Goal: Task Accomplishment & Management: Complete application form

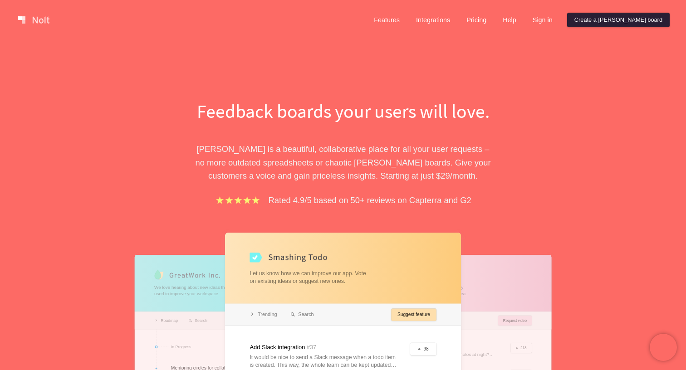
click at [640, 21] on link "Create a [PERSON_NAME] board" at bounding box center [618, 20] width 103 height 15
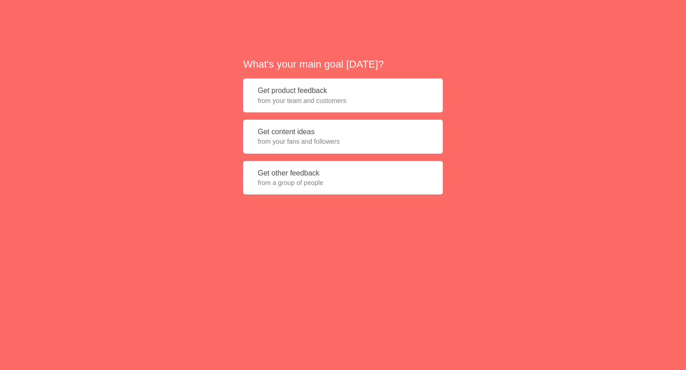
click at [339, 98] on span "from your team and customers" at bounding box center [343, 100] width 171 height 9
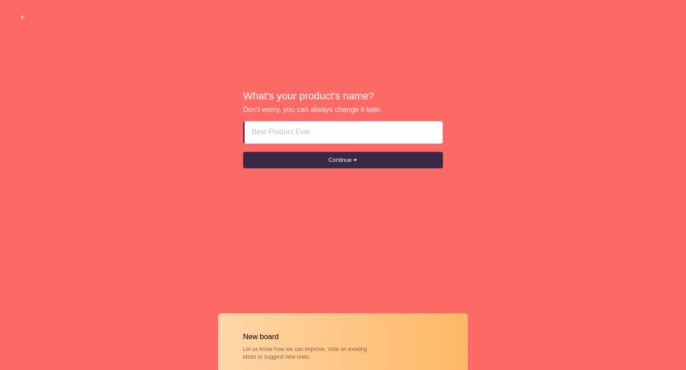
click at [327, 132] on input at bounding box center [343, 133] width 183 height 22
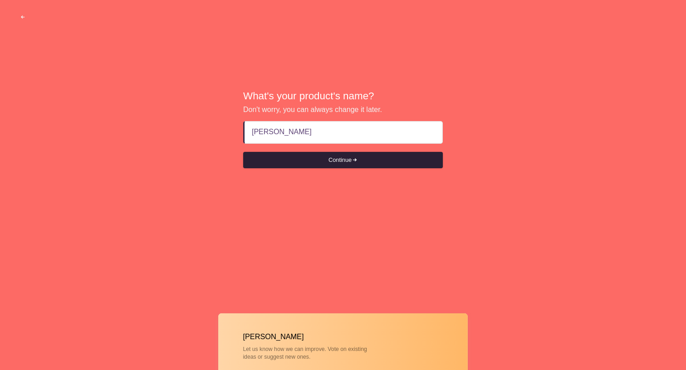
click at [357, 161] on span "submit" at bounding box center [355, 160] width 6 height 6
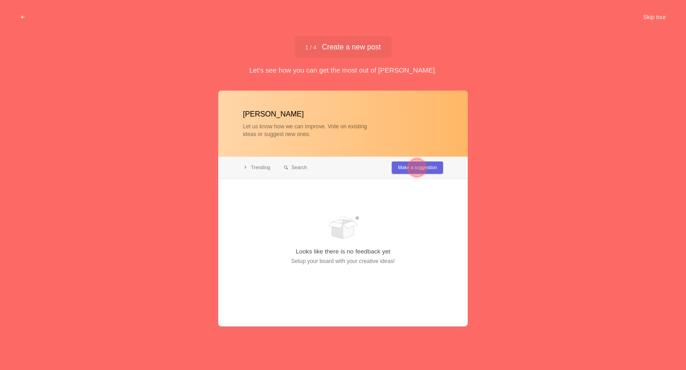
type input "[PERSON_NAME]"
click at [310, 135] on div at bounding box center [343, 209] width 250 height 236
click at [418, 168] on div at bounding box center [417, 168] width 18 height 18
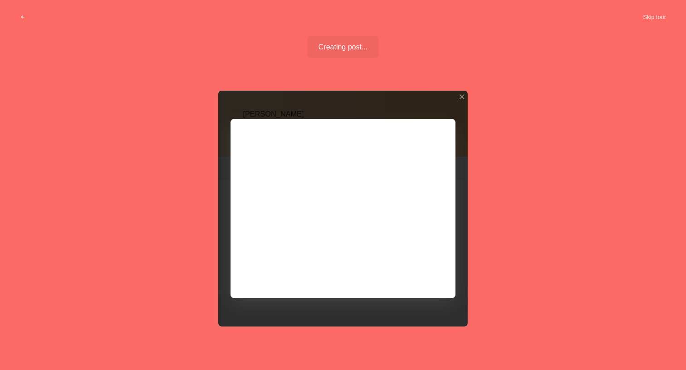
click at [283, 177] on div at bounding box center [343, 209] width 250 height 236
click at [416, 274] on div at bounding box center [343, 209] width 250 height 236
click at [297, 212] on div at bounding box center [343, 209] width 250 height 236
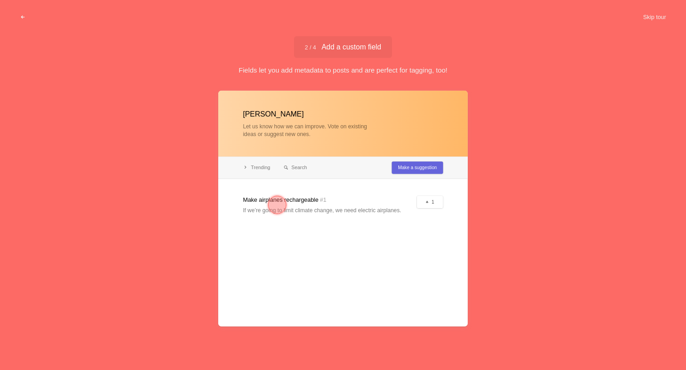
click at [419, 275] on div at bounding box center [343, 209] width 250 height 236
click at [306, 210] on div at bounding box center [343, 209] width 250 height 236
click at [277, 201] on div at bounding box center [277, 205] width 18 height 18
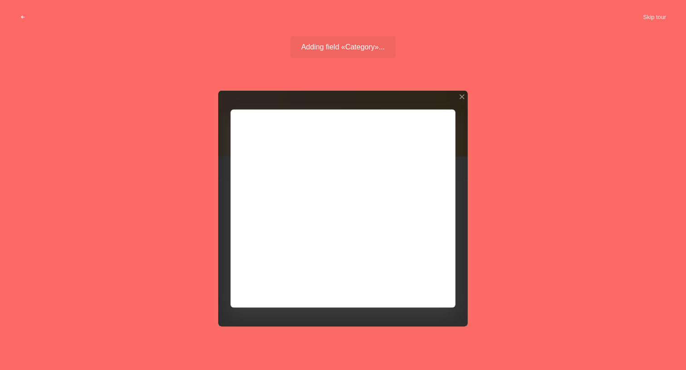
click at [275, 187] on div at bounding box center [343, 209] width 250 height 236
click at [352, 170] on div at bounding box center [343, 209] width 250 height 236
click at [332, 202] on div at bounding box center [343, 209] width 250 height 236
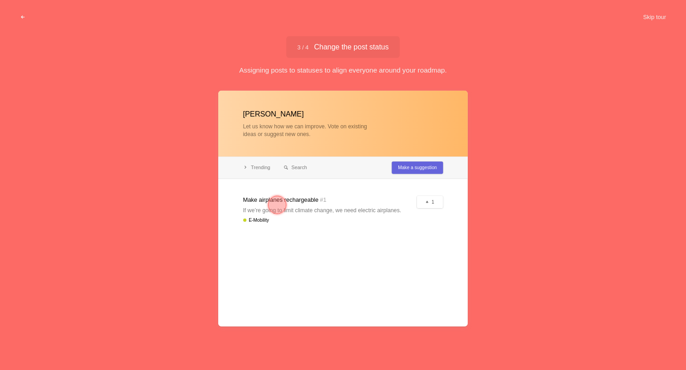
click at [275, 203] on div at bounding box center [277, 205] width 18 height 18
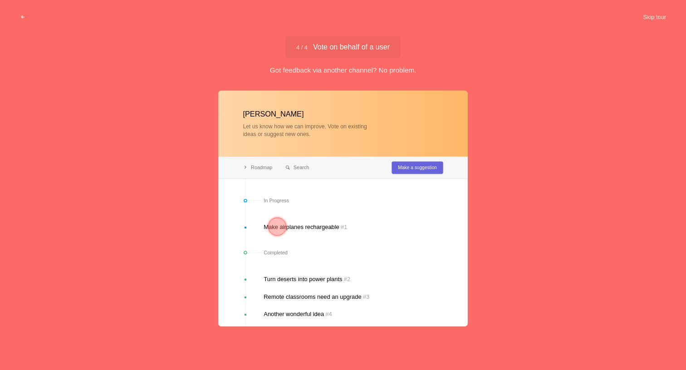
click at [371, 217] on div at bounding box center [343, 209] width 250 height 236
click at [298, 230] on div at bounding box center [343, 209] width 250 height 236
click at [263, 226] on div at bounding box center [277, 227] width 33 height 33
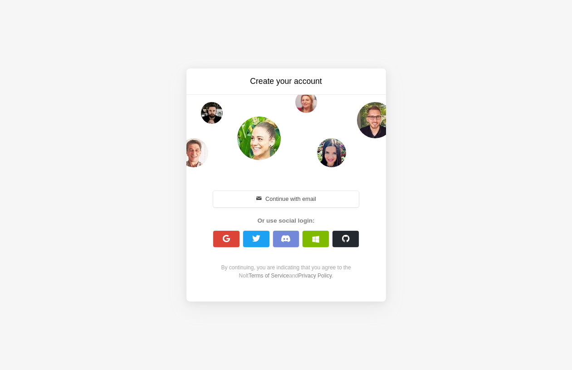
click at [500, 96] on div "Create your account Continue with email Or use social login: By continuing, you…" at bounding box center [286, 185] width 572 height 370
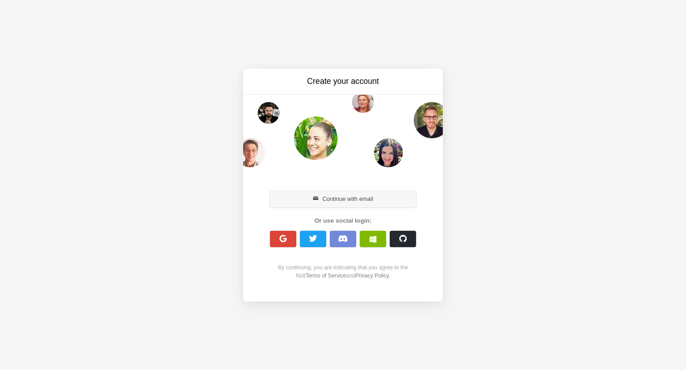
click at [375, 193] on button "Continue with email" at bounding box center [343, 199] width 146 height 16
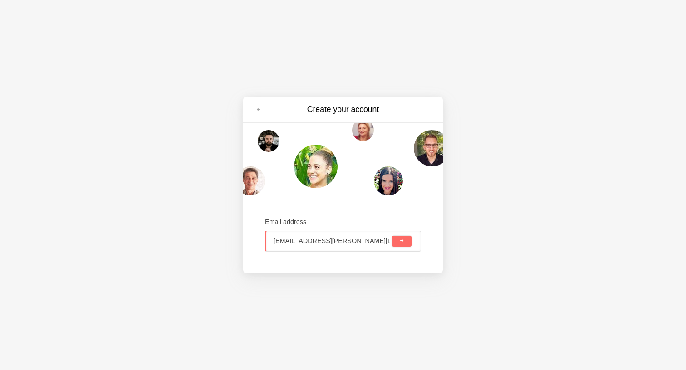
type input "[EMAIL_ADDRESS][PERSON_NAME][DOMAIN_NAME]"
click at [392, 236] on button "submit" at bounding box center [402, 241] width 20 height 11
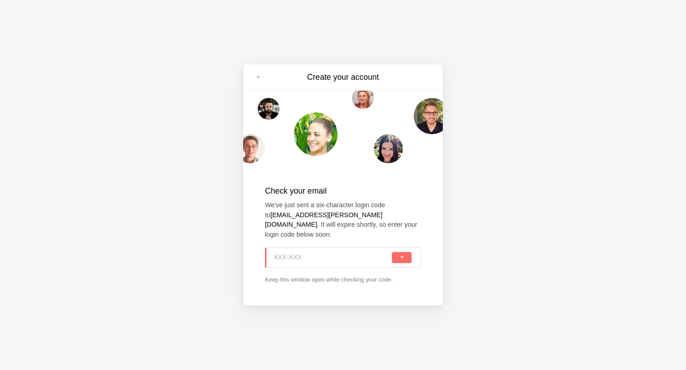
paste input "43W-M5C"
type input "43W-M5C"
click at [403, 255] on span "submit" at bounding box center [401, 257] width 5 height 5
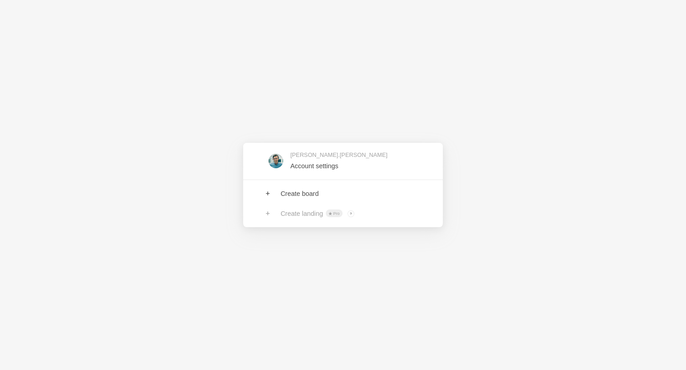
click at [303, 92] on div "Rasmus.hallgren Account settings Create board Create landing Pro ? Board owners…" at bounding box center [343, 185] width 686 height 370
